Goal: Transaction & Acquisition: Purchase product/service

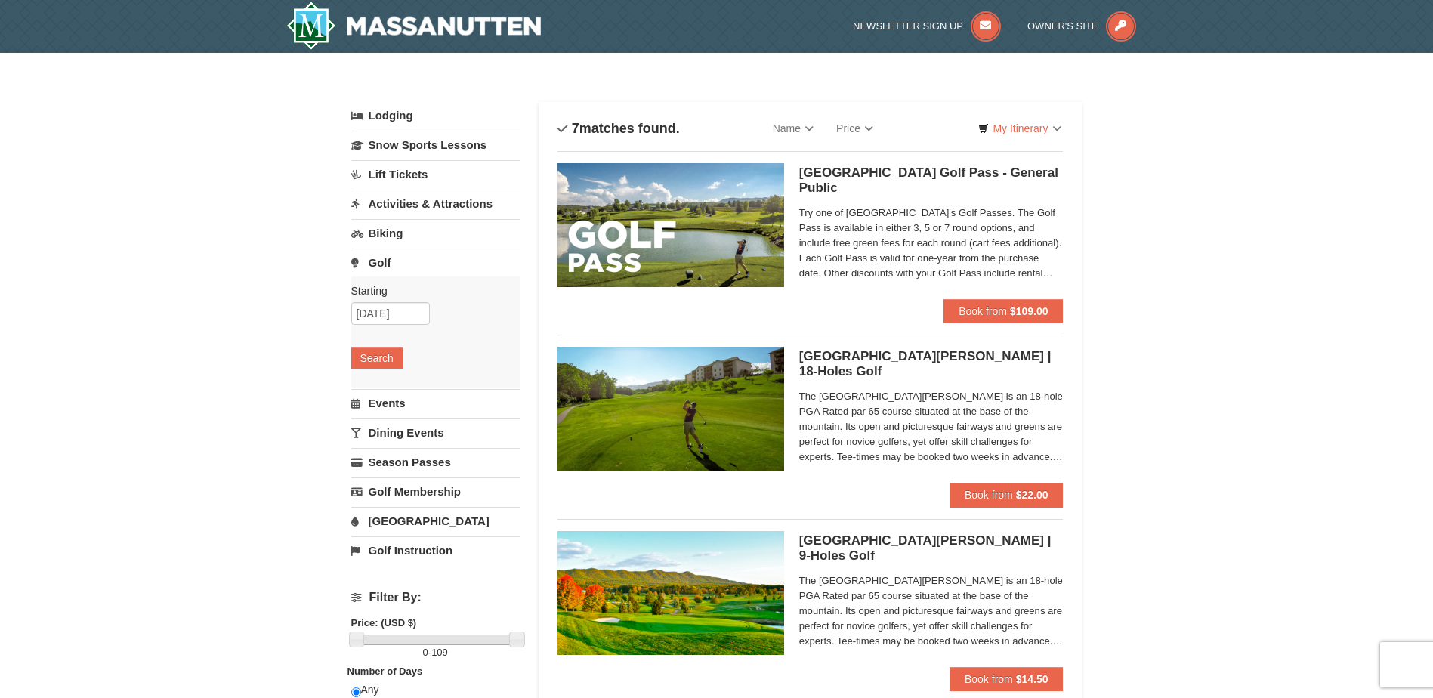
scroll to position [151, 0]
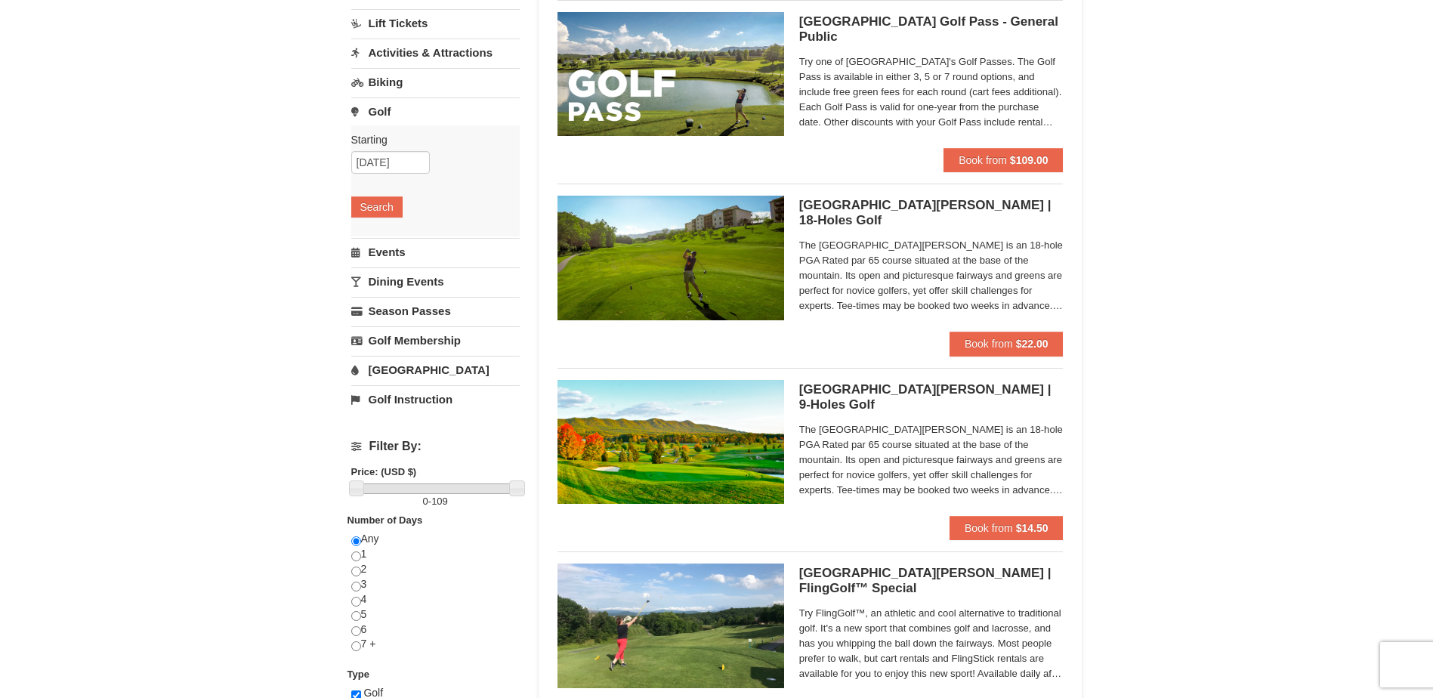
click at [1029, 484] on span "The [GEOGRAPHIC_DATA][PERSON_NAME] is an 18-hole PGA Rated par 65 course situat…" at bounding box center [931, 460] width 264 height 76
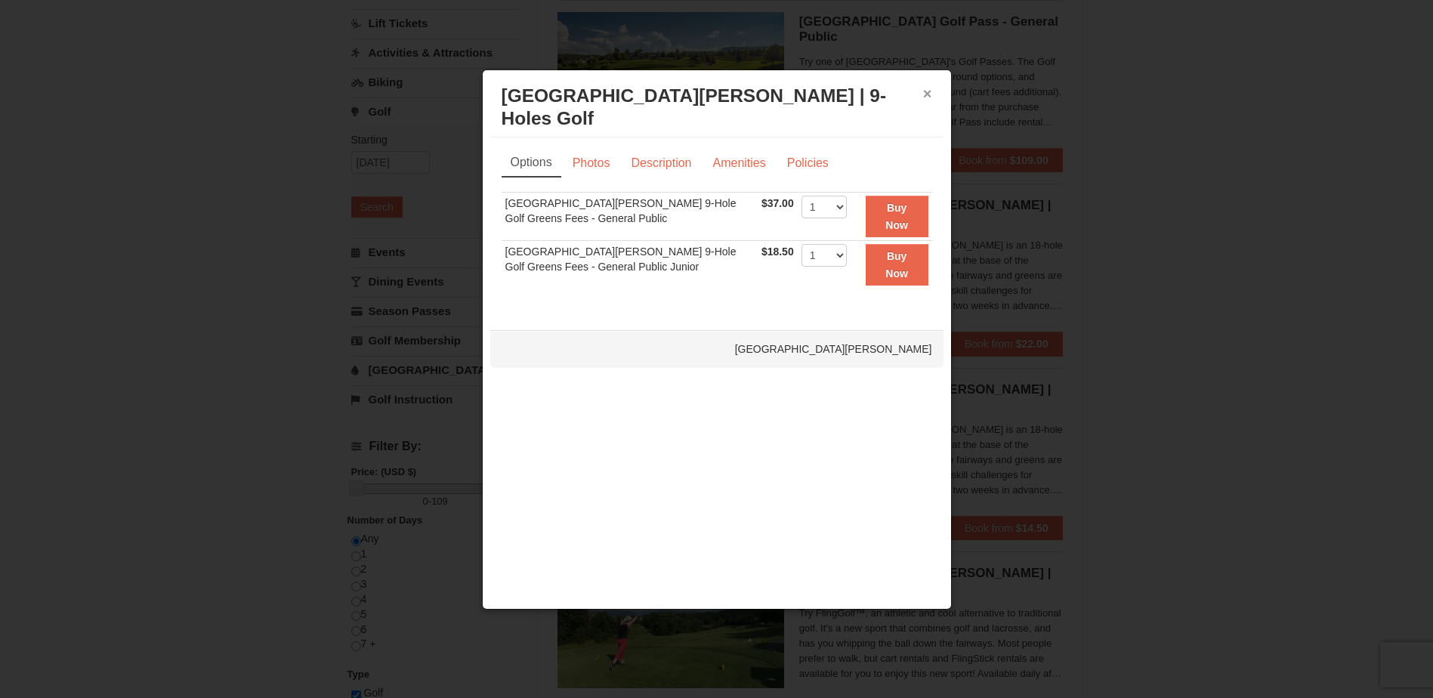
click at [927, 88] on button "×" at bounding box center [927, 93] width 9 height 15
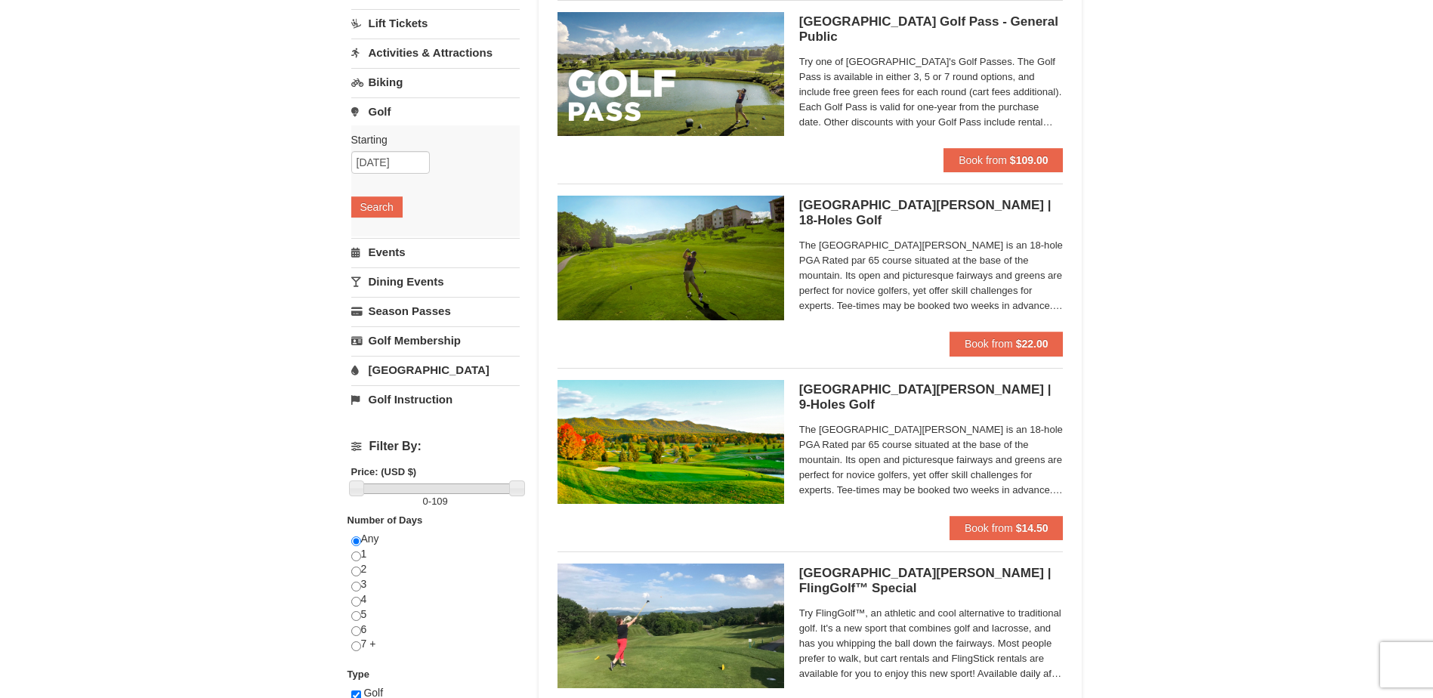
click at [1024, 304] on span "The [GEOGRAPHIC_DATA][PERSON_NAME] is an 18-hole PGA Rated par 65 course situat…" at bounding box center [931, 276] width 264 height 76
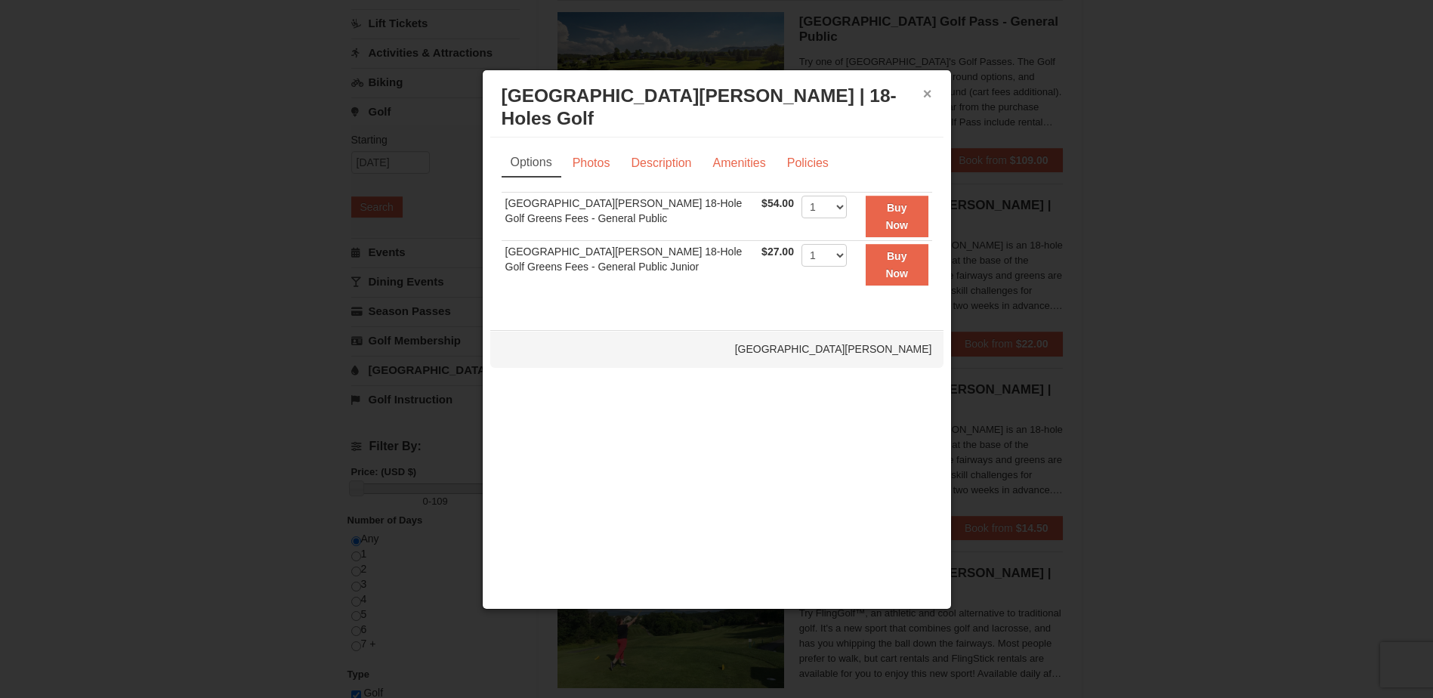
click at [931, 95] on button "×" at bounding box center [927, 93] width 9 height 15
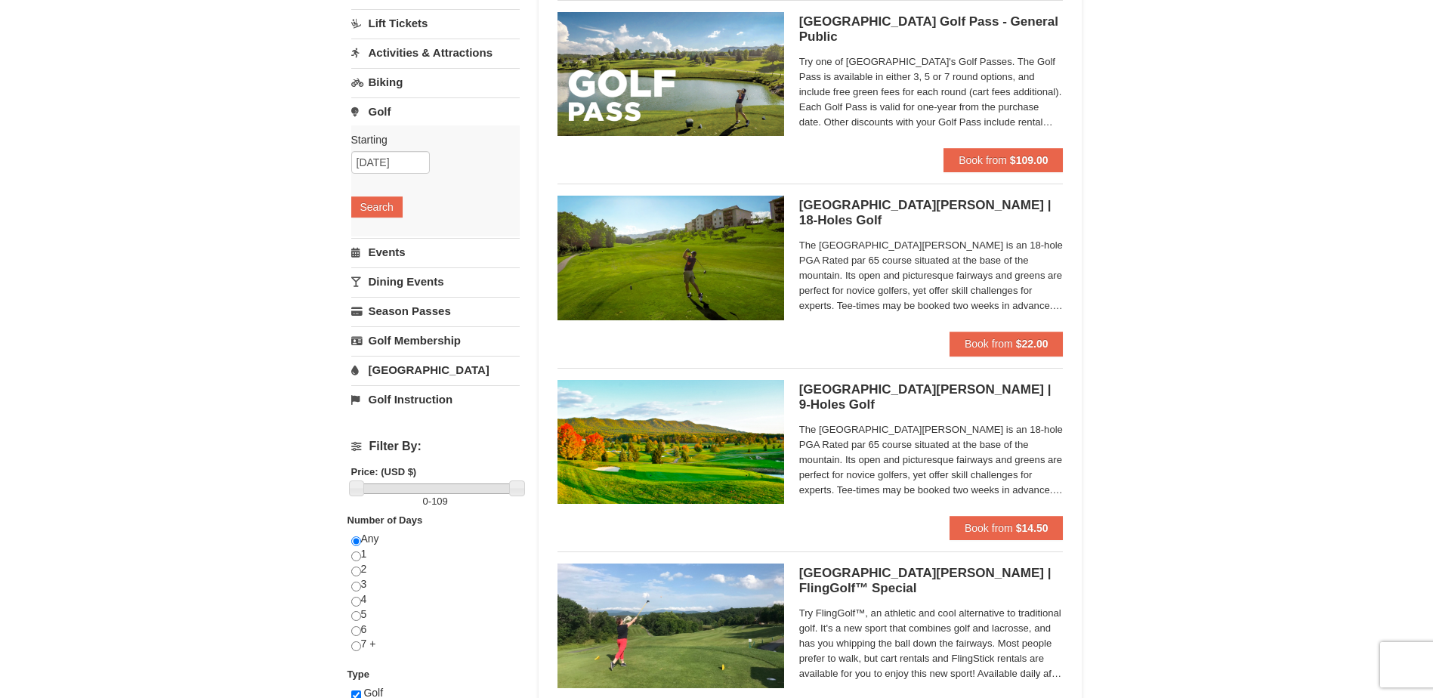
click at [1017, 116] on span "Try one of [GEOGRAPHIC_DATA]'s Golf Passes. The Golf Pass is available in eithe…" at bounding box center [931, 92] width 264 height 76
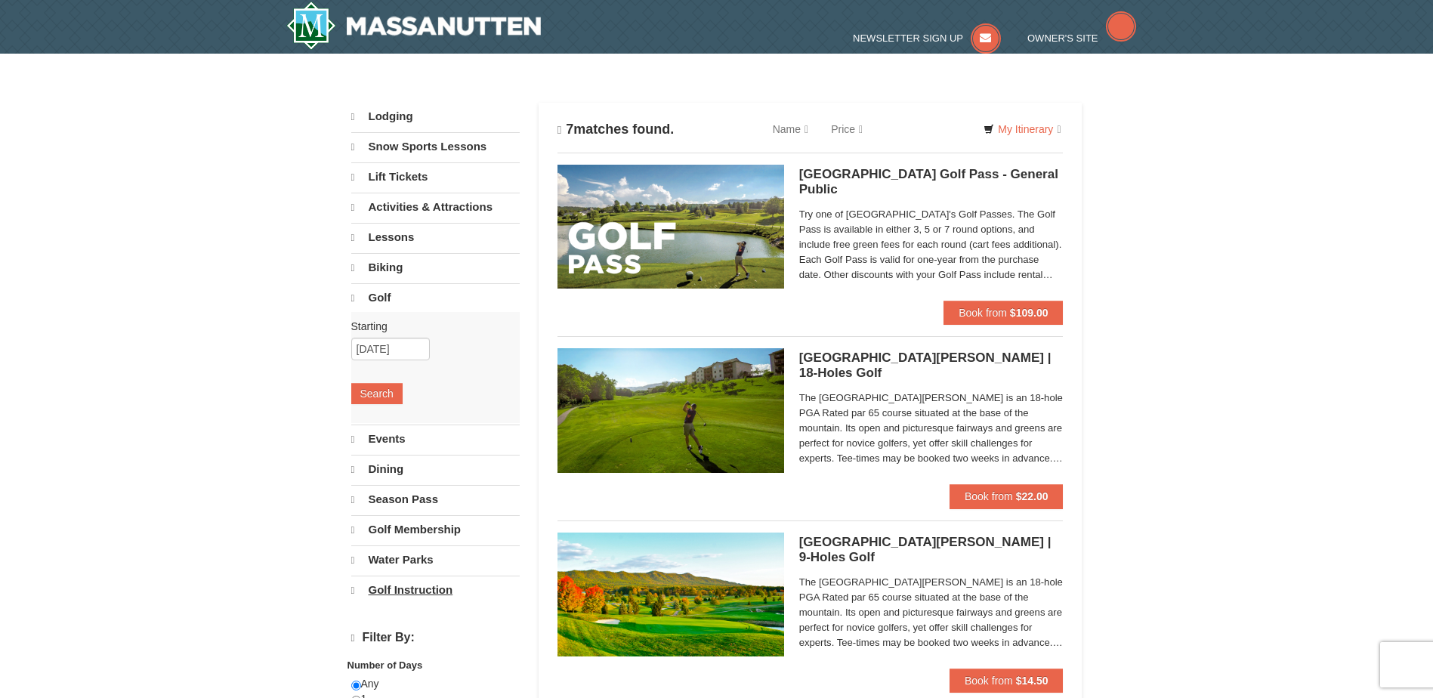
select select "9"
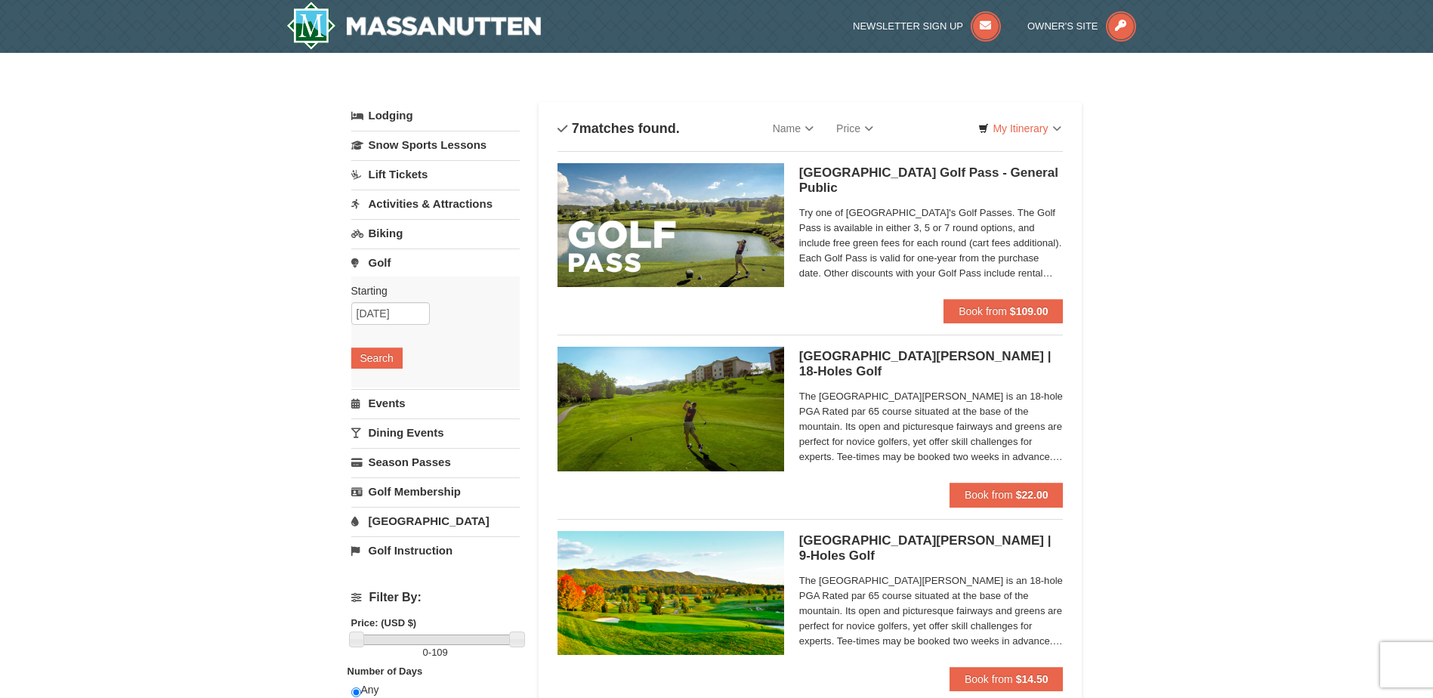
click at [369, 259] on link "Golf" at bounding box center [435, 263] width 168 height 28
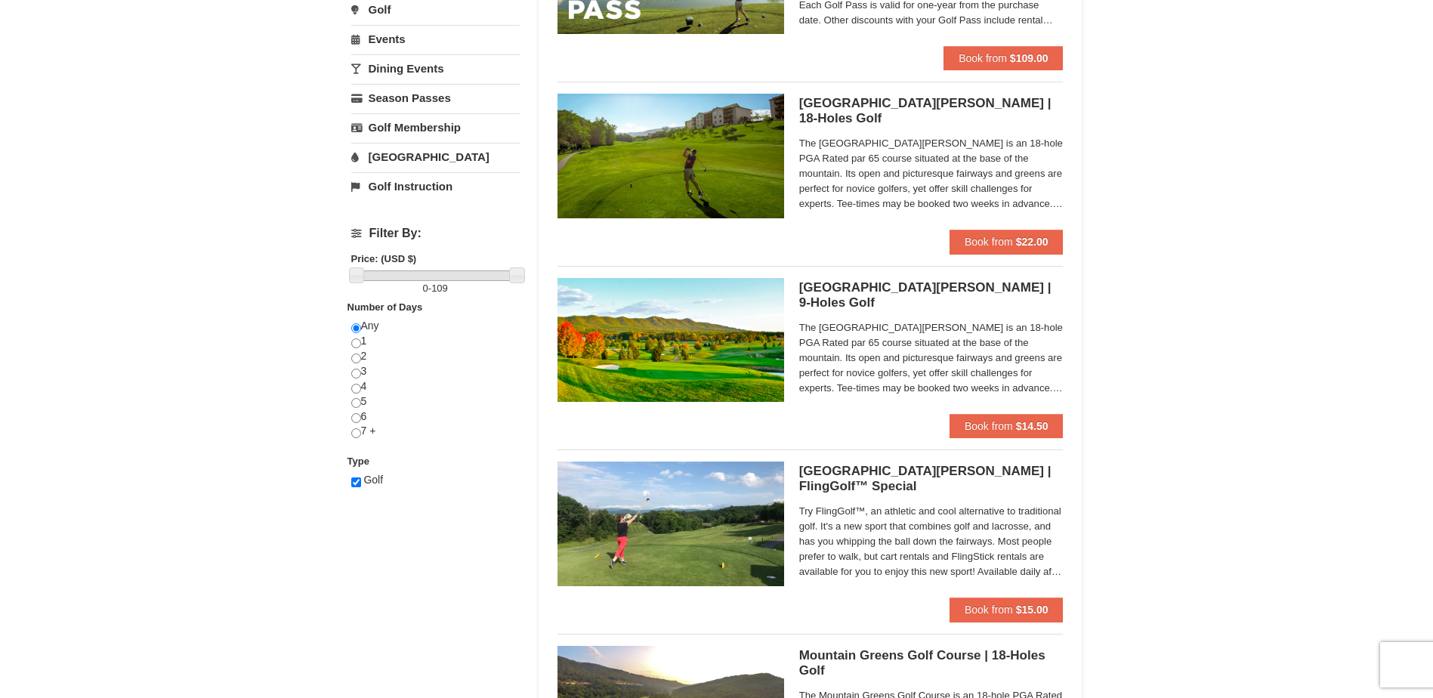
scroll to position [178, 0]
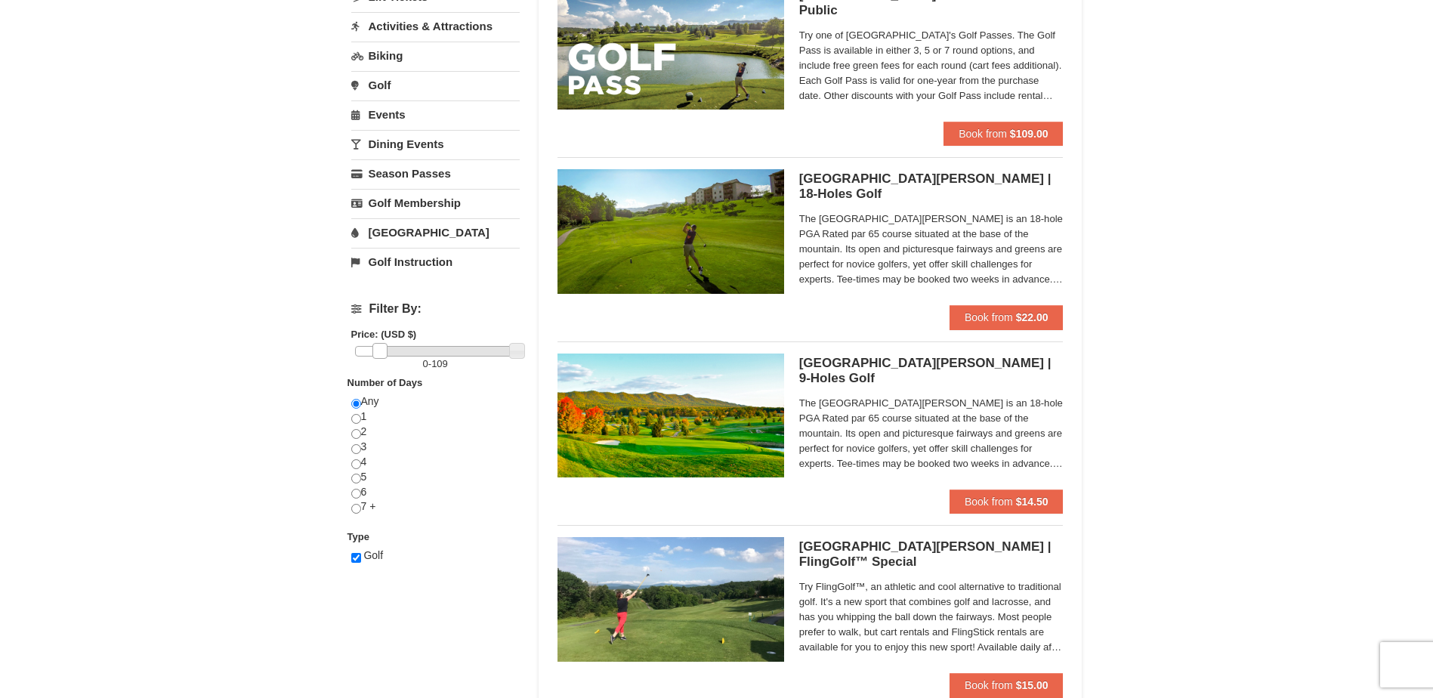
click at [379, 354] on div at bounding box center [436, 351] width 162 height 11
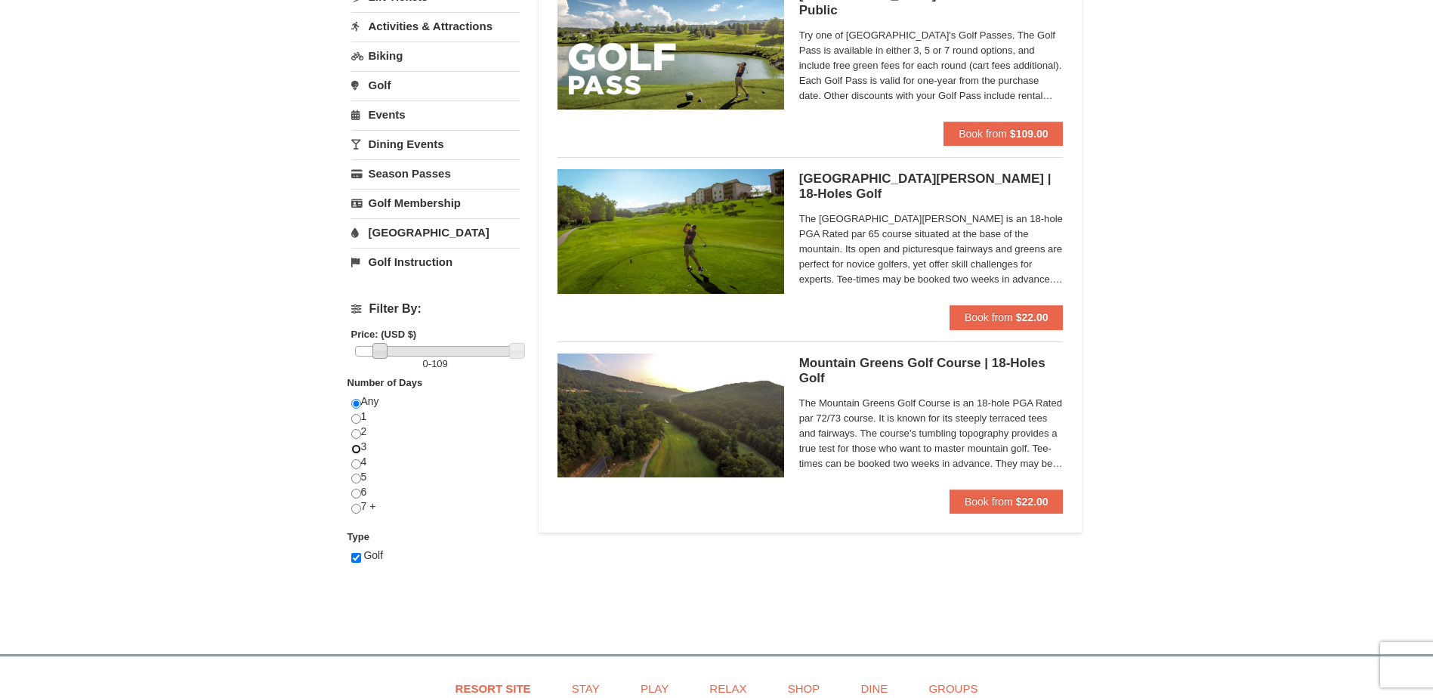
click at [355, 446] on input "radio" at bounding box center [356, 449] width 10 height 10
radio input "true"
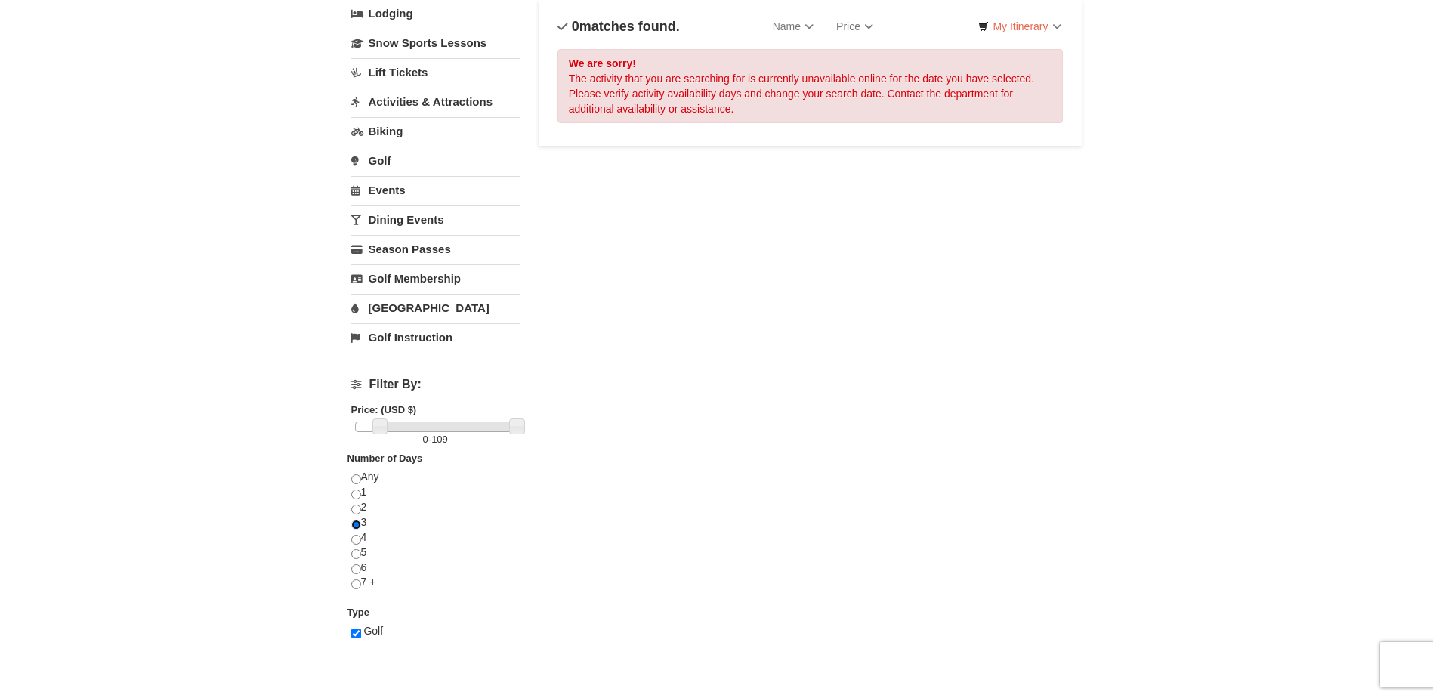
scroll to position [26, 0]
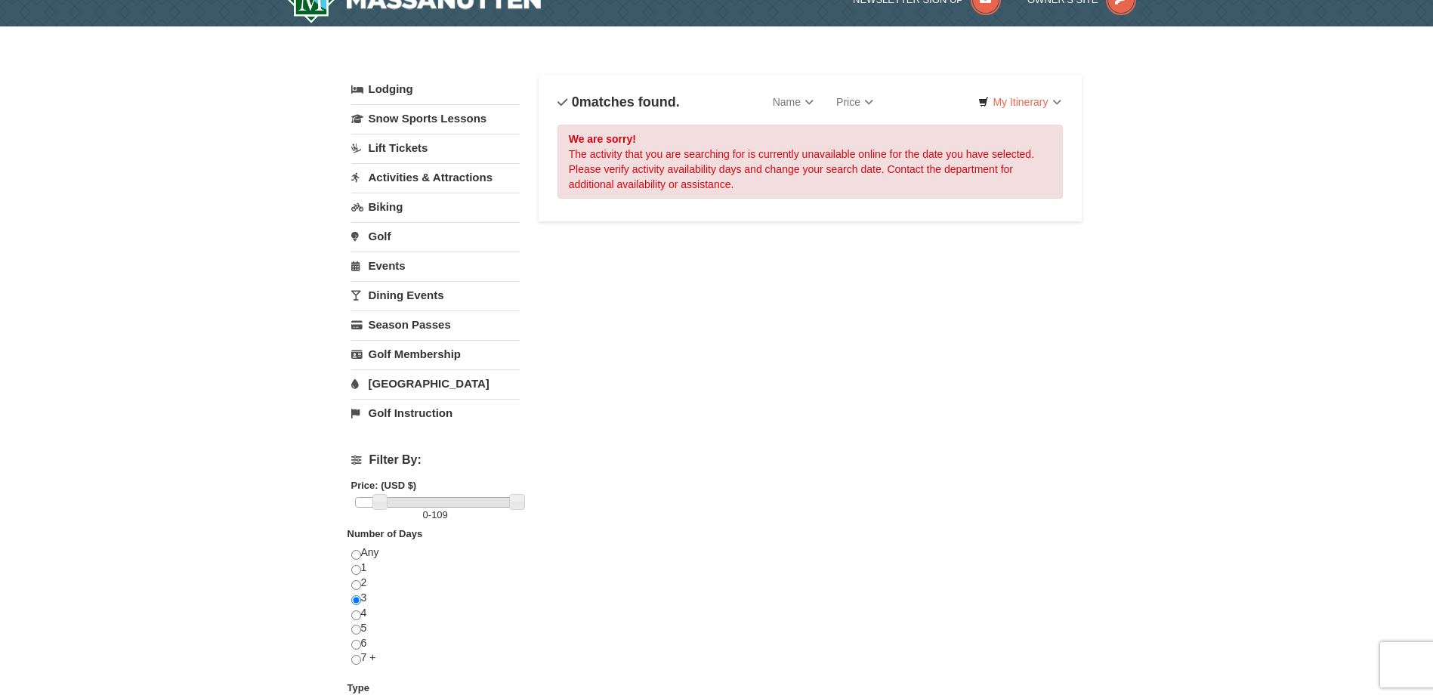
click at [375, 235] on link "Golf" at bounding box center [435, 236] width 168 height 28
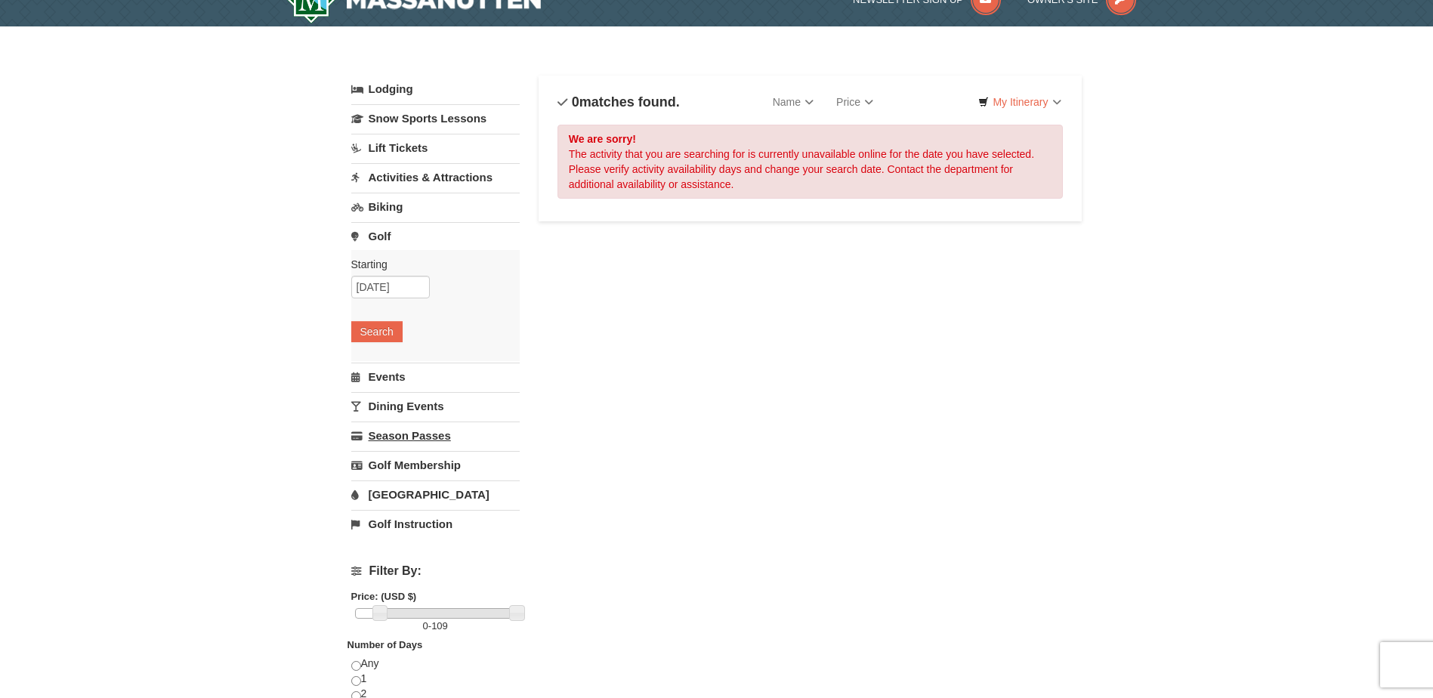
click at [443, 439] on link "Season Passes" at bounding box center [435, 436] width 168 height 28
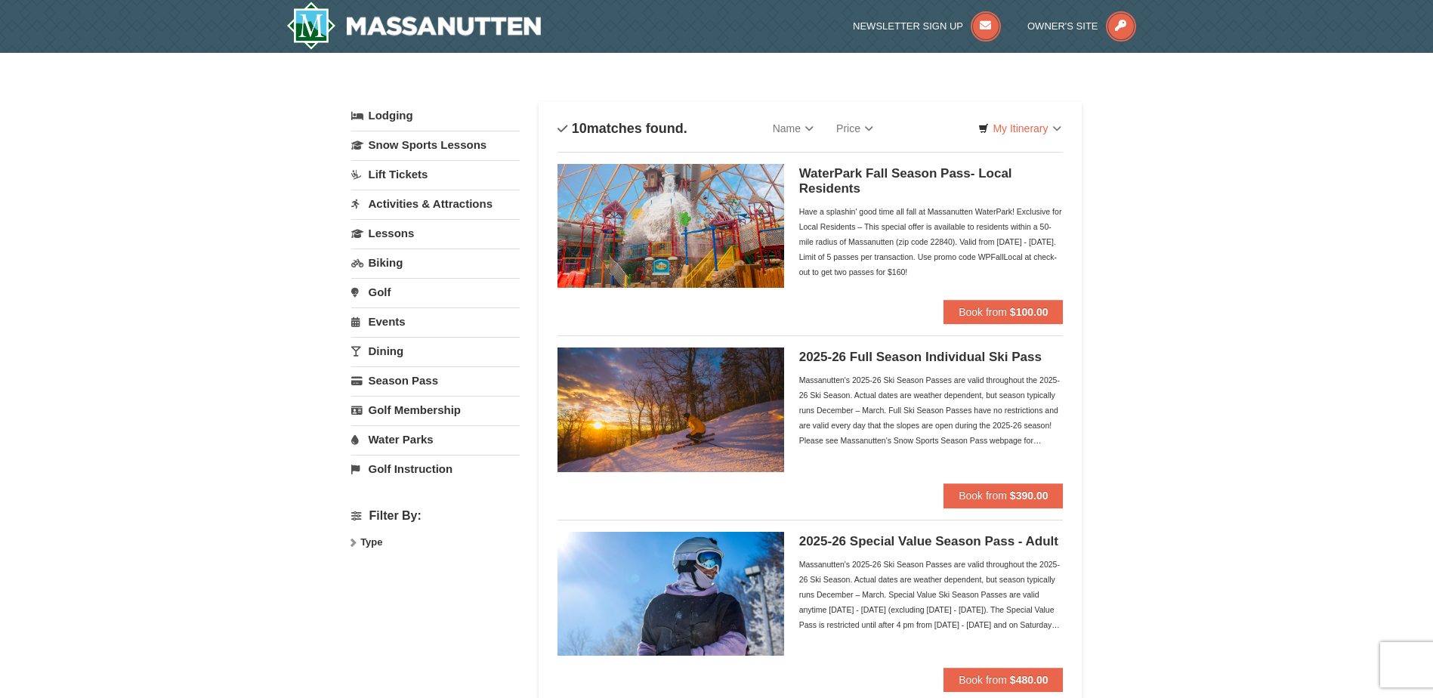
select select "9"
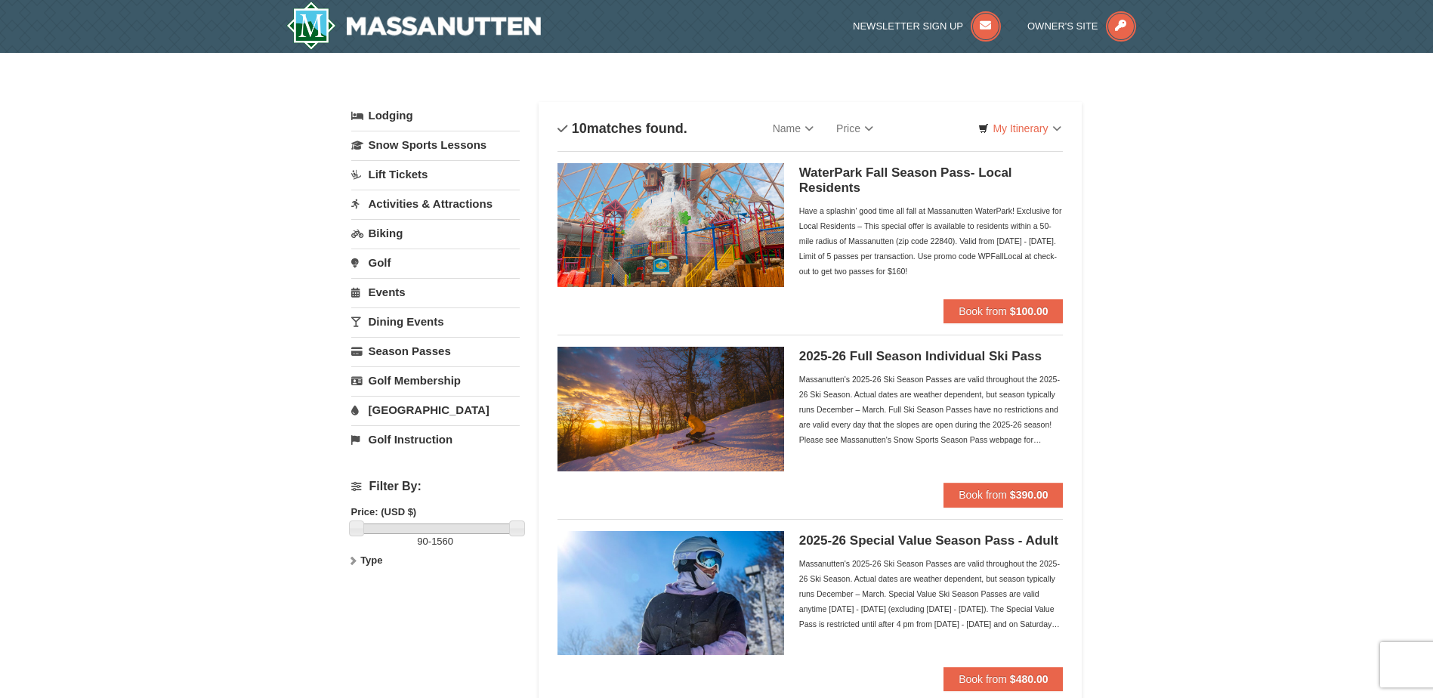
click at [388, 263] on link "Golf" at bounding box center [435, 263] width 168 height 28
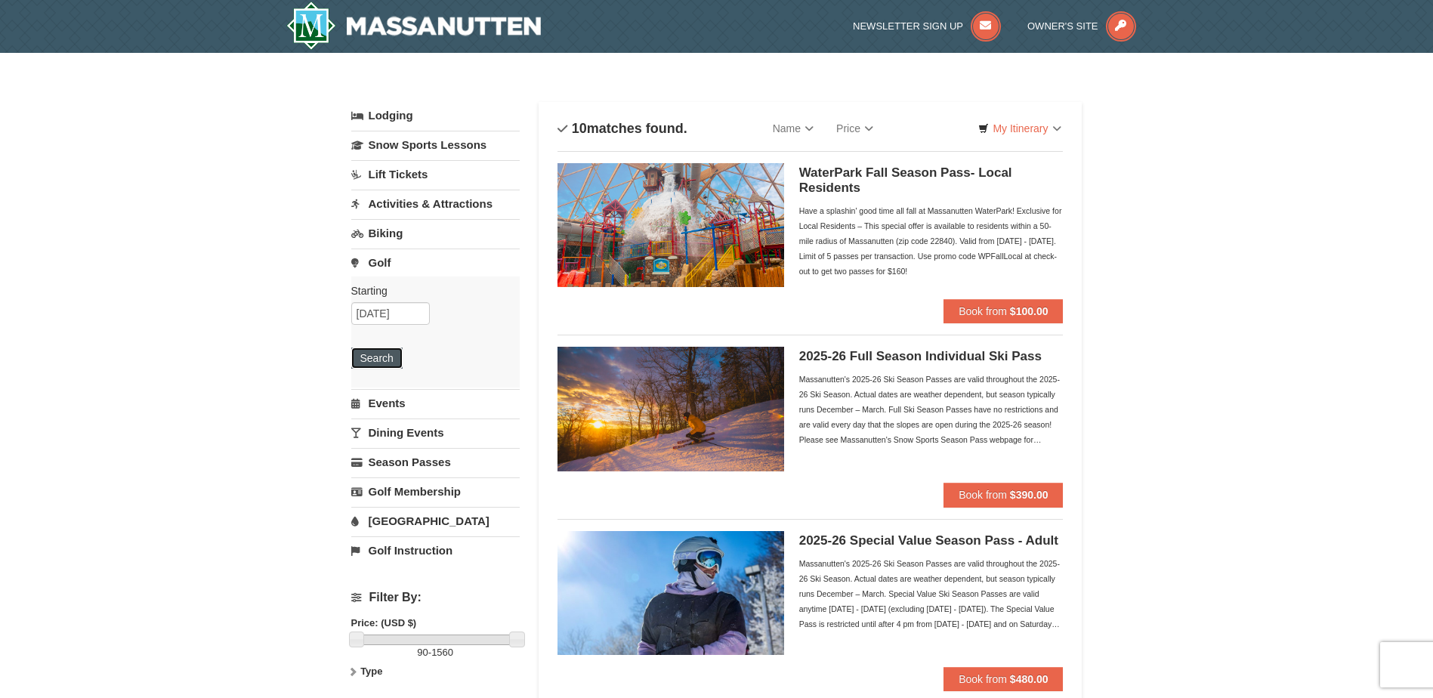
click at [396, 355] on button "Search" at bounding box center [376, 358] width 51 height 21
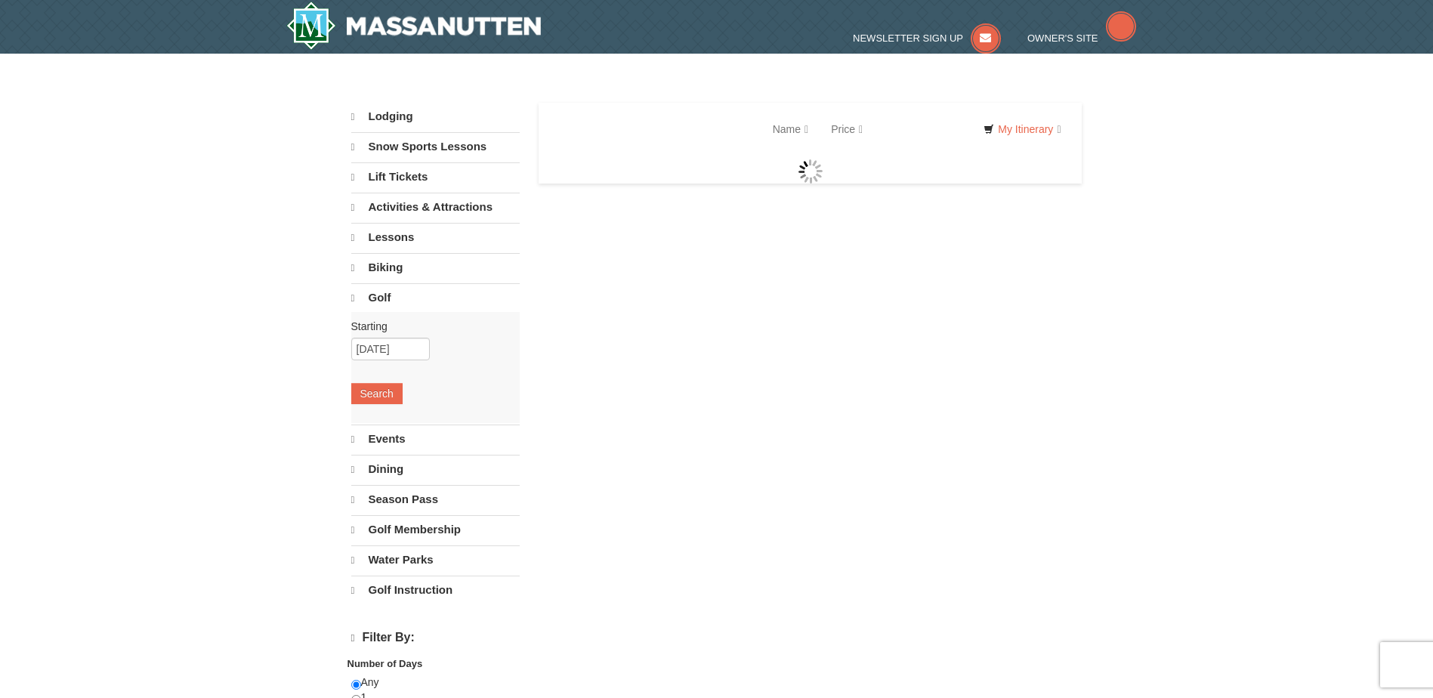
select select "9"
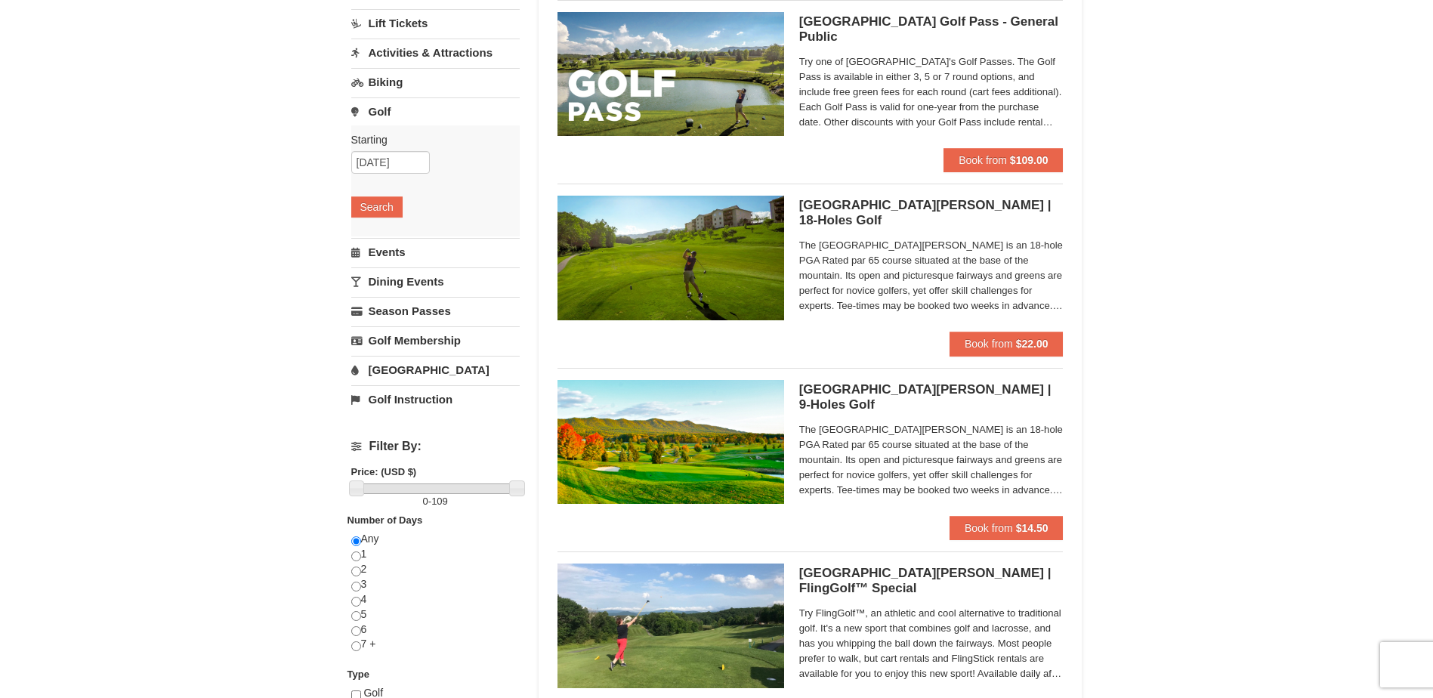
scroll to position [227, 0]
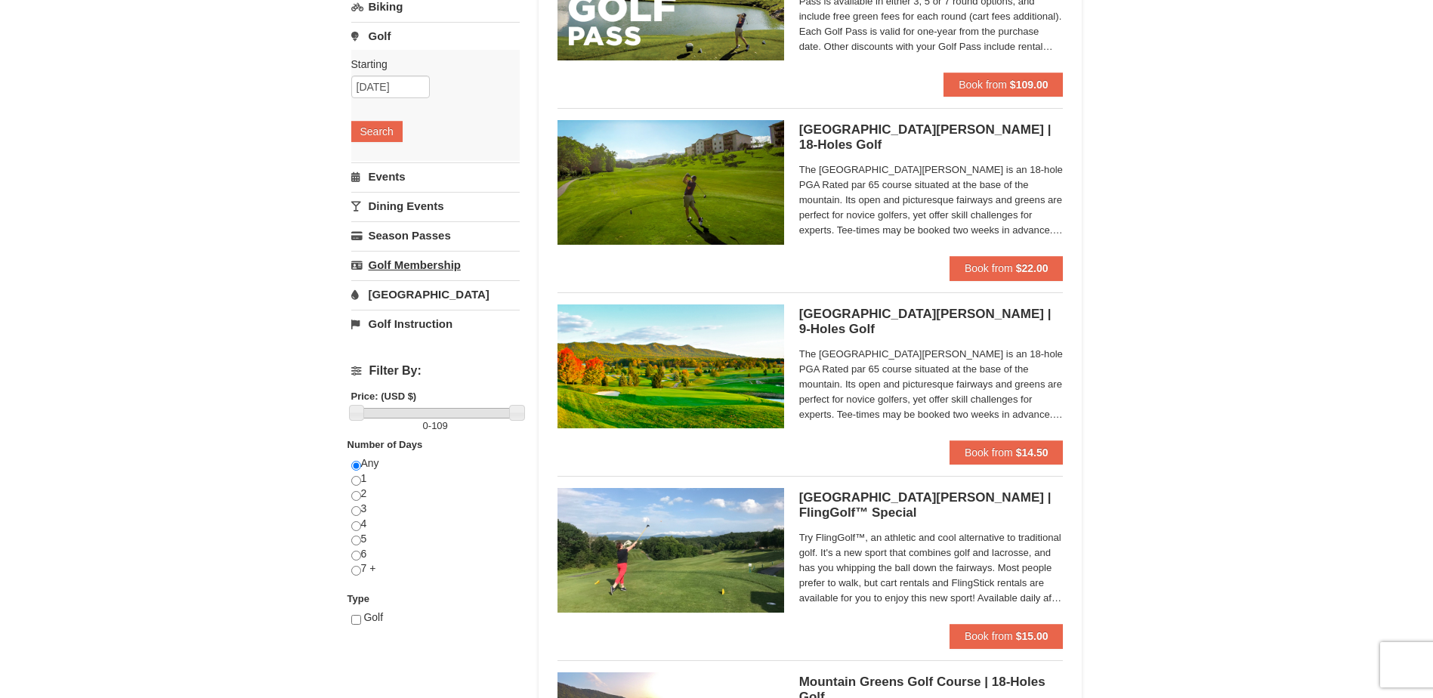
click at [430, 266] on link "Golf Membership" at bounding box center [435, 265] width 168 height 28
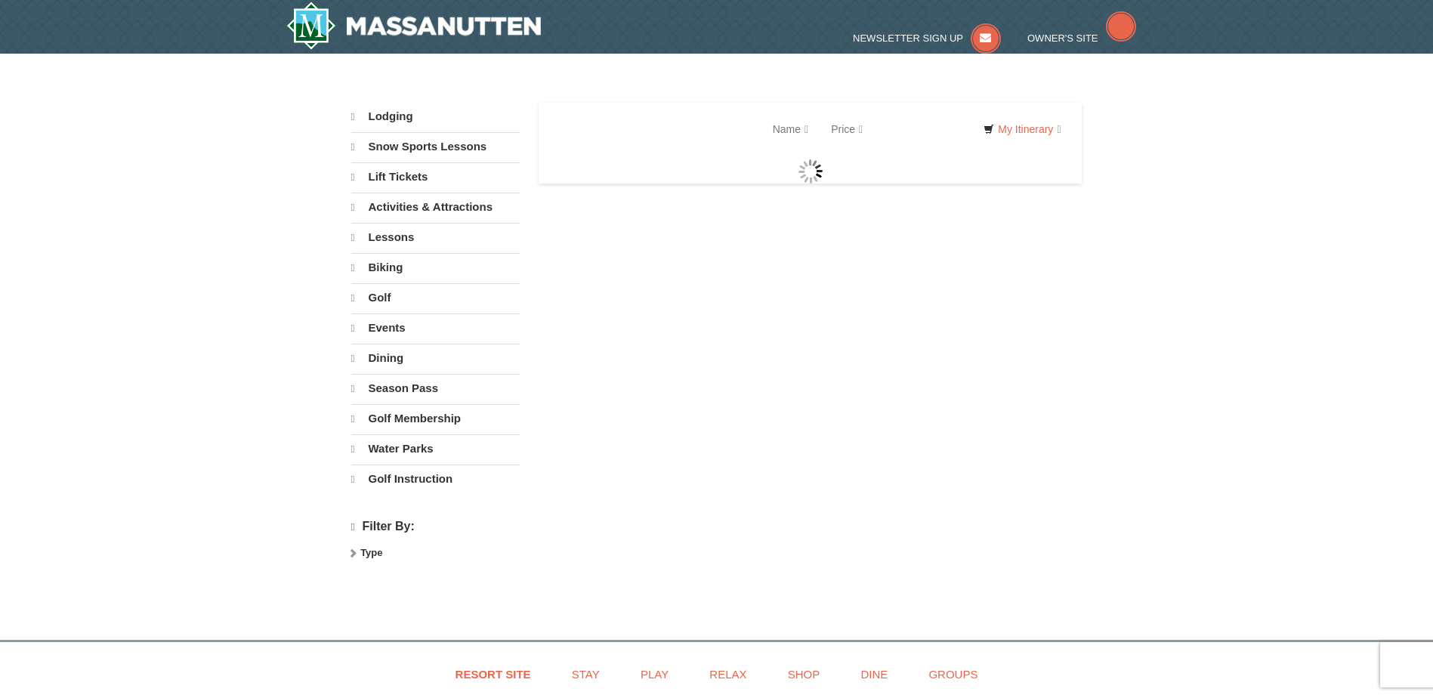
select select "9"
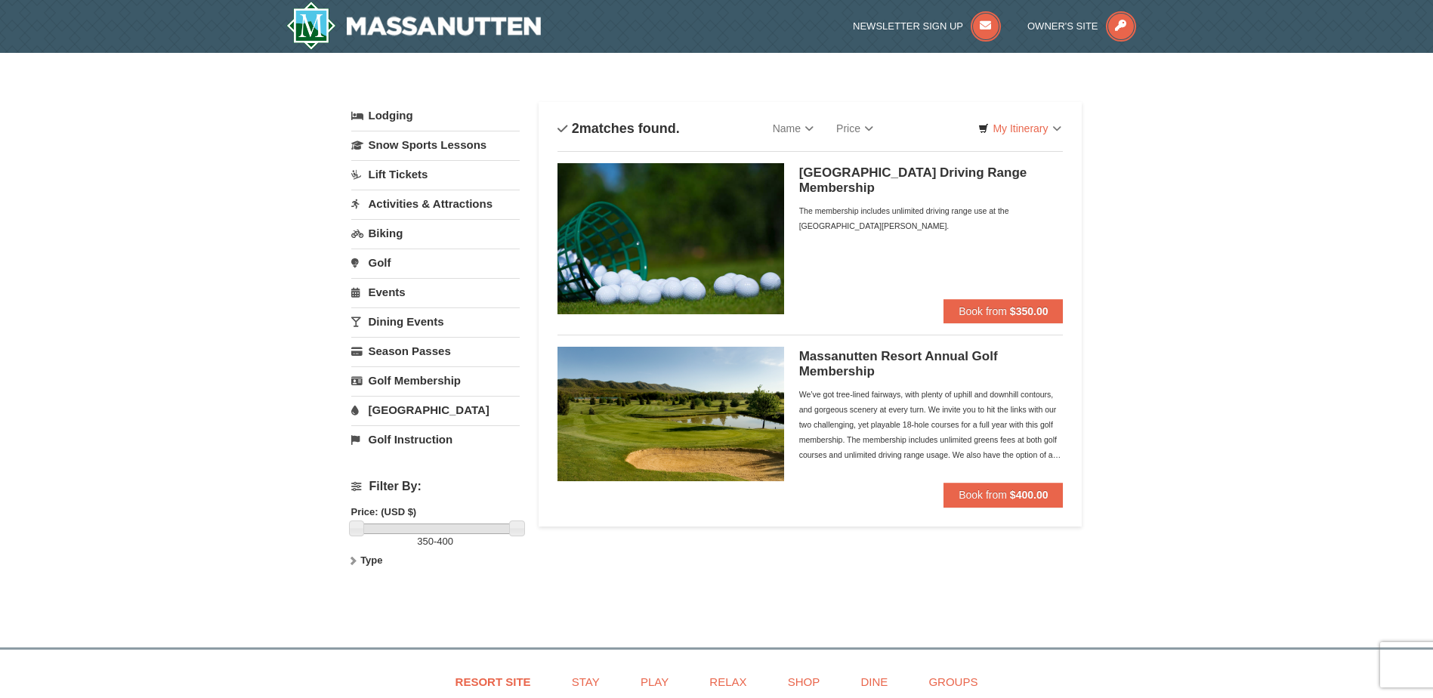
click at [382, 263] on link "Golf" at bounding box center [435, 263] width 168 height 28
